Goal: Task Accomplishment & Management: Manage account settings

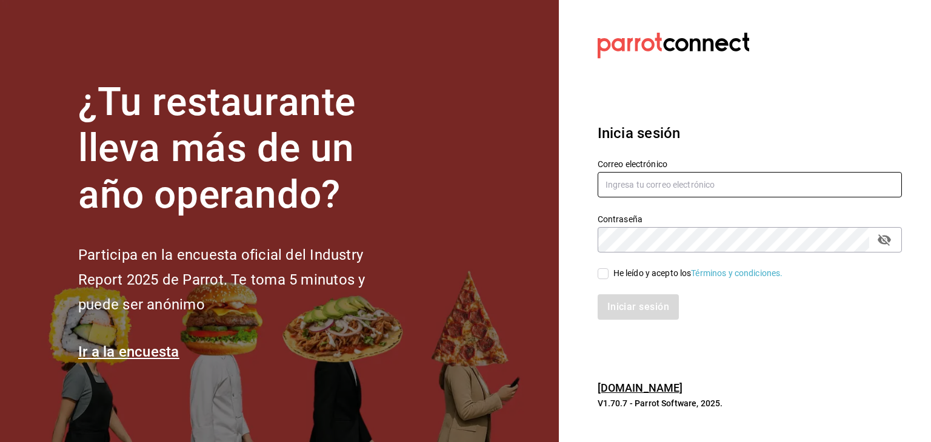
click at [743, 176] on input "text" at bounding box center [749, 184] width 304 height 25
paste input "[EMAIL_ADDRESS][DOMAIN_NAME]"
type input "[EMAIL_ADDRESS][DOMAIN_NAME]"
click at [603, 277] on input "He leído y acepto los Términos y condiciones." at bounding box center [602, 273] width 11 height 11
checkbox input "true"
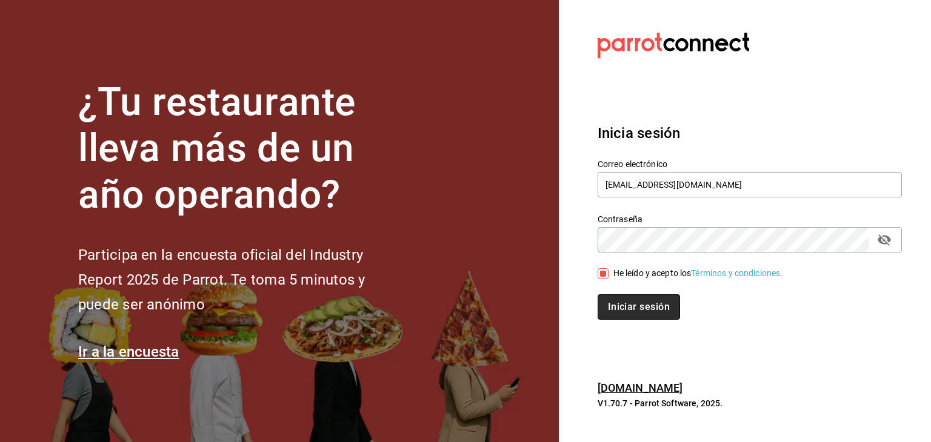
click at [631, 311] on button "Iniciar sesión" at bounding box center [638, 306] width 82 height 25
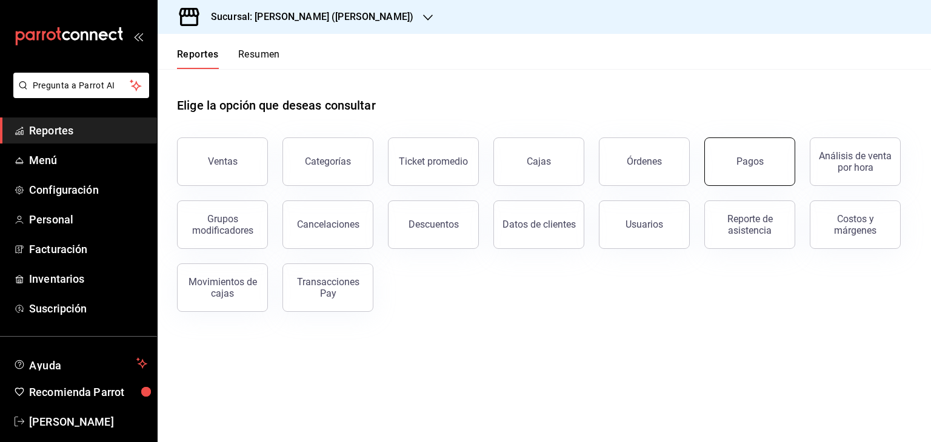
click at [763, 163] on button "Pagos" at bounding box center [749, 162] width 91 height 48
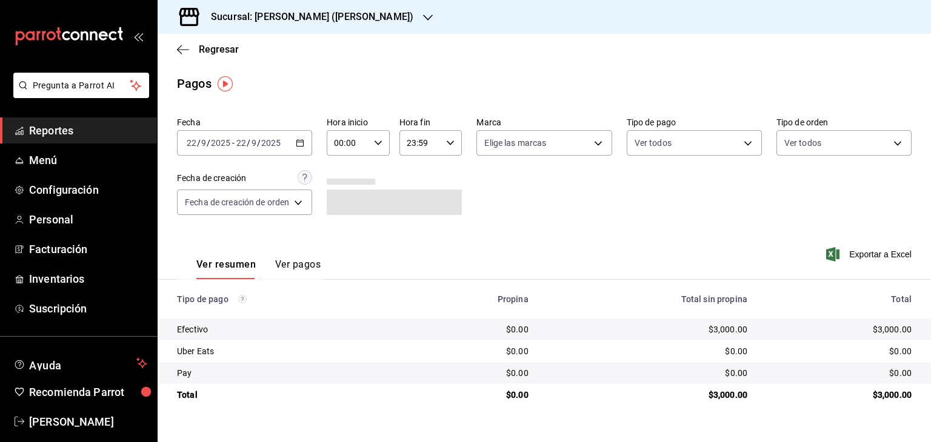
click at [290, 146] on div "2025-09-22 22 / 9 / 2025 - 2025-09-22 22 / 9 / 2025" at bounding box center [244, 142] width 135 height 25
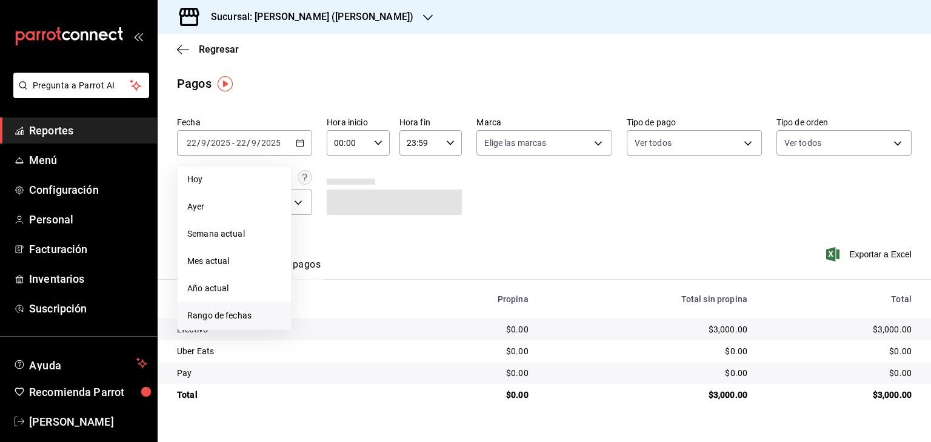
click at [262, 307] on li "Rango de fechas" at bounding box center [234, 315] width 113 height 27
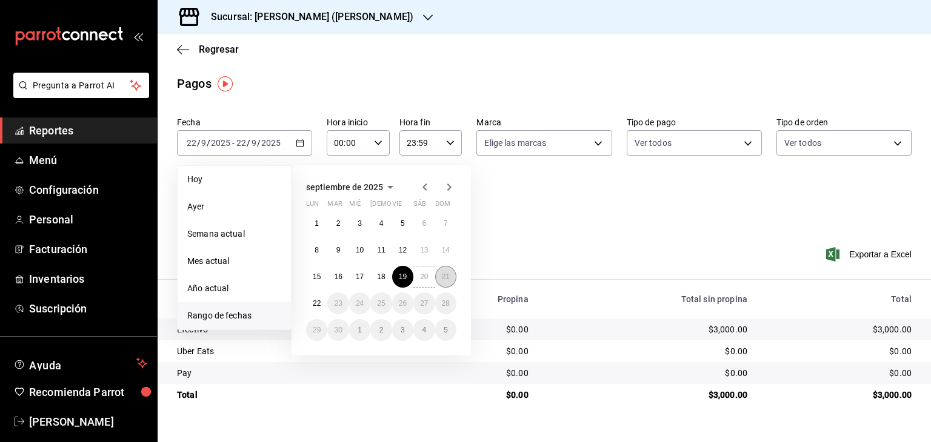
click at [448, 276] on abbr "21" at bounding box center [446, 277] width 8 height 8
click at [448, 276] on div "Ver resumen Ver pagos Exportar a Excel" at bounding box center [544, 262] width 773 height 64
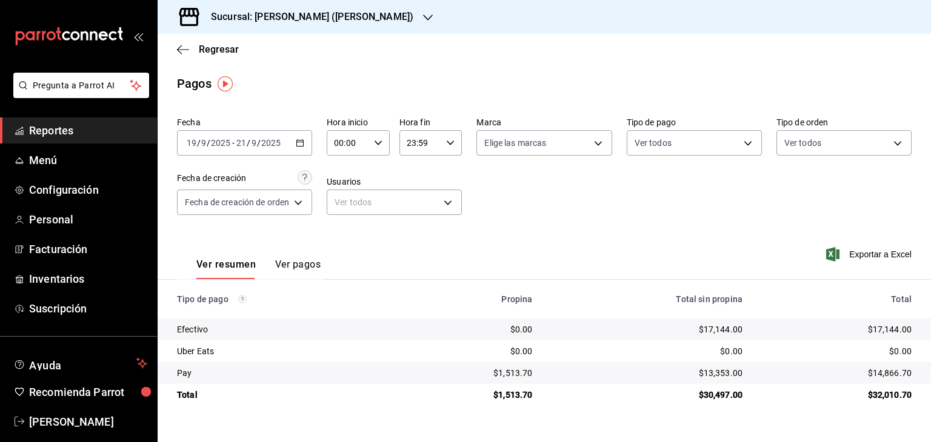
click at [332, 12] on h3 "Sucursal: Jimmy Boy (Polanco)" at bounding box center [307, 17] width 212 height 15
click at [287, 80] on div "Jimmy Boy (CDMX)" at bounding box center [248, 79] width 162 height 13
